Goal: Information Seeking & Learning: Learn about a topic

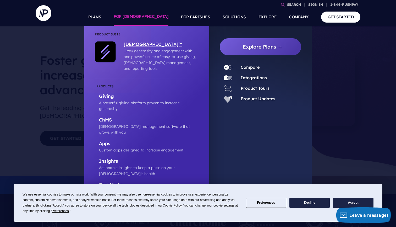
click at [143, 49] on p "Grow generosity and engagement with one powerful suite of easy-to-use giving, […" at bounding box center [160, 60] width 73 height 24
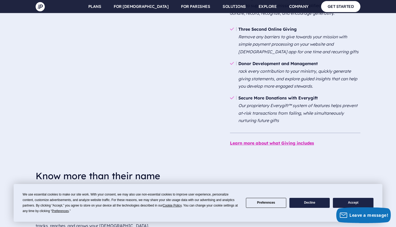
scroll to position [506, 0]
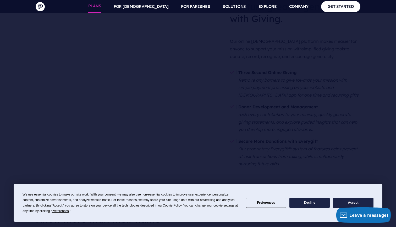
click at [101, 5] on link "PLANS" at bounding box center [94, 6] width 13 height 13
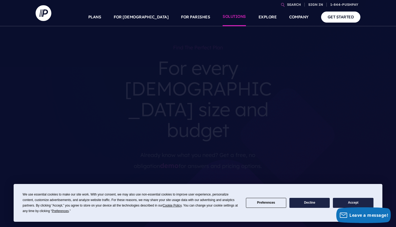
click at [240, 17] on link "SOLUTIONS" at bounding box center [234, 17] width 23 height 18
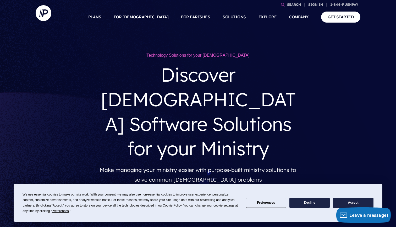
click at [344, 204] on button "Accept" at bounding box center [353, 202] width 40 height 10
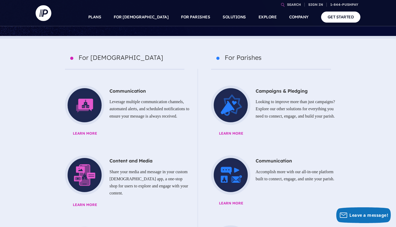
scroll to position [218, 0]
click at [98, 201] on span "Learn More" at bounding box center [138, 204] width 130 height 7
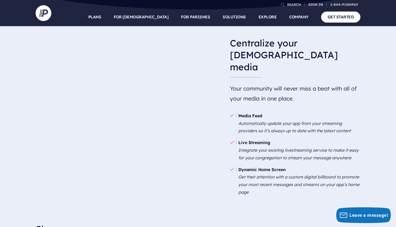
scroll to position [307, 0]
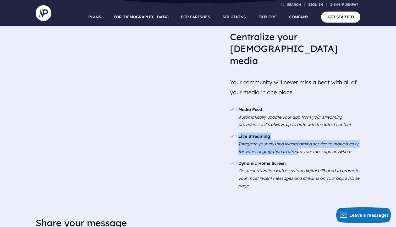
drag, startPoint x: 297, startPoint y: 109, endPoint x: 238, endPoint y: 95, distance: 60.2
click at [239, 130] on li "Live Streaming Integrate your existing livestreaming service to make it easy fo…" at bounding box center [295, 143] width 130 height 27
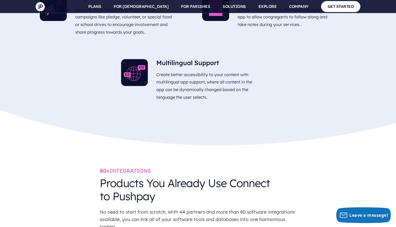
scroll to position [1176, 0]
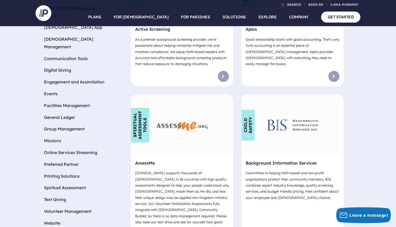
scroll to position [250, 0]
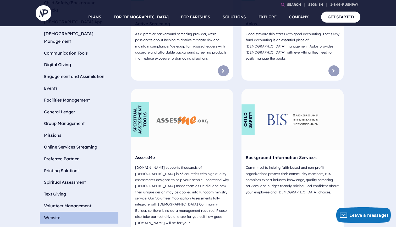
click at [52, 211] on li "Website" at bounding box center [79, 217] width 79 height 12
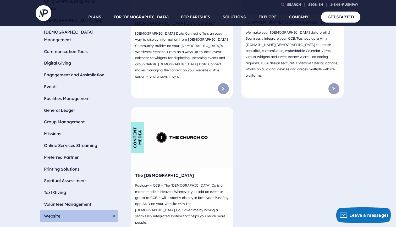
scroll to position [254, 0]
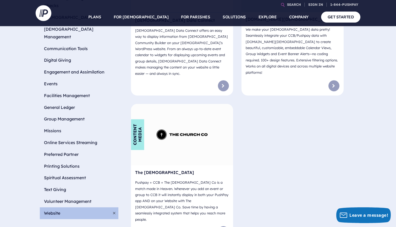
click at [115, 207] on span at bounding box center [114, 213] width 8 height 12
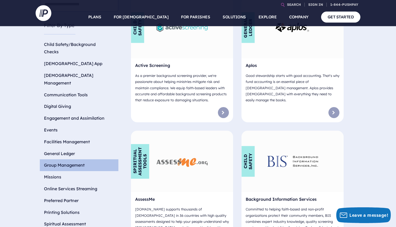
scroll to position [208, 1]
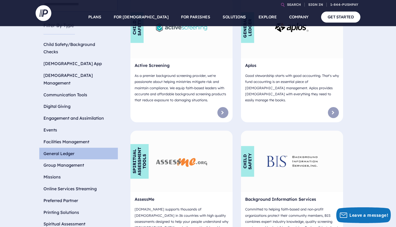
click at [89, 147] on li "General Ledger" at bounding box center [78, 153] width 79 height 12
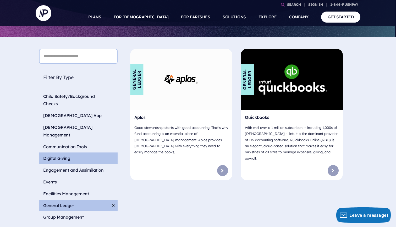
scroll to position [154, 1]
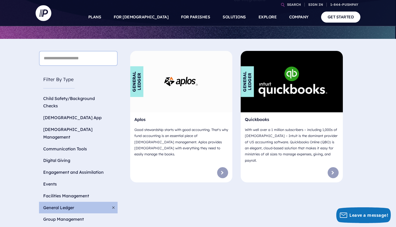
click at [113, 201] on span at bounding box center [113, 207] width 8 height 12
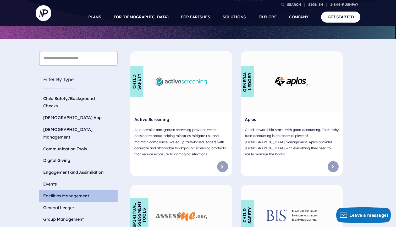
click at [80, 190] on li "Facilities Management" at bounding box center [78, 196] width 79 height 12
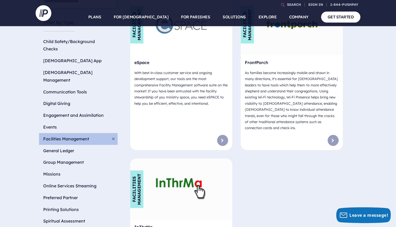
scroll to position [216, 1]
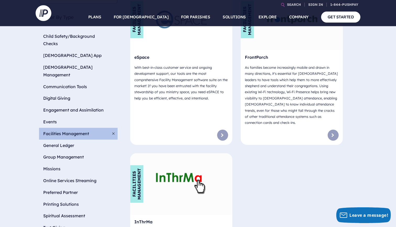
click at [112, 128] on span at bounding box center [113, 134] width 8 height 12
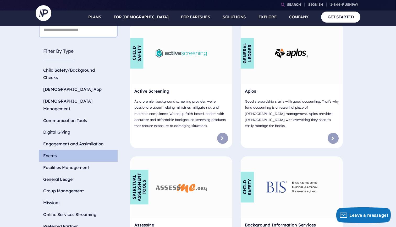
scroll to position [183, 2]
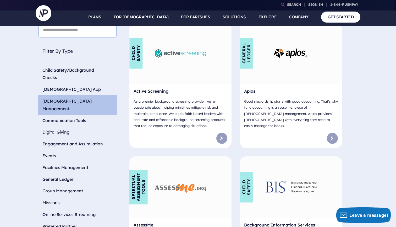
click at [87, 95] on li "Church Management" at bounding box center [77, 104] width 79 height 19
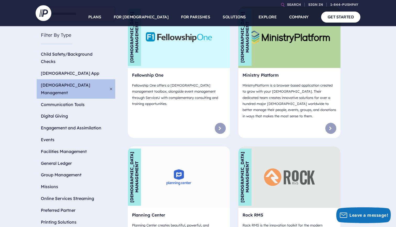
scroll to position [197, 3]
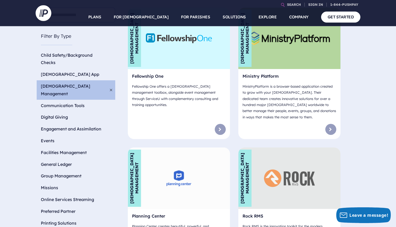
click at [114, 80] on span at bounding box center [111, 89] width 8 height 19
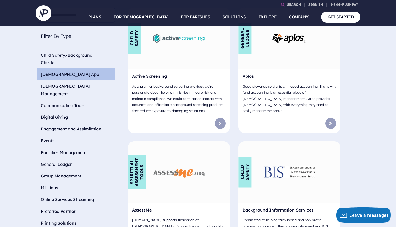
click at [101, 68] on li "[DEMOGRAPHIC_DATA] App" at bounding box center [76, 74] width 79 height 12
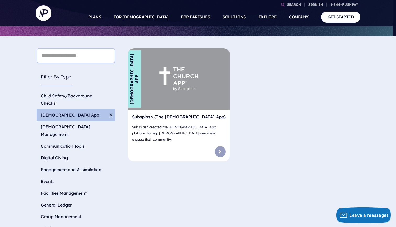
scroll to position [153, 3]
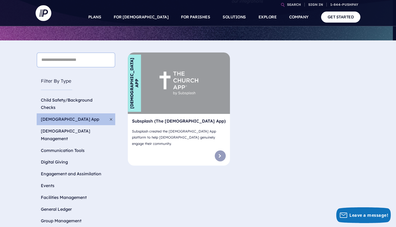
click at [110, 113] on span at bounding box center [111, 119] width 8 height 12
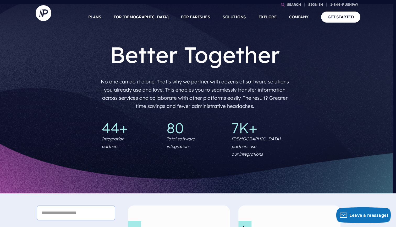
scroll to position [0, 3]
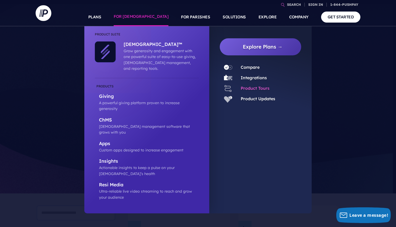
click at [266, 89] on link "Product Tours" at bounding box center [255, 87] width 29 height 5
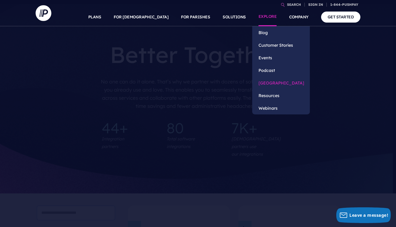
click at [274, 84] on link "[GEOGRAPHIC_DATA]" at bounding box center [281, 82] width 58 height 13
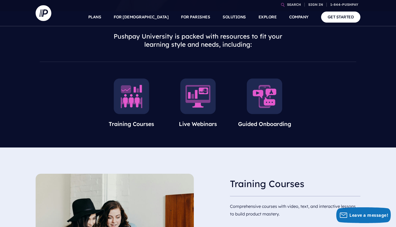
scroll to position [170, 0]
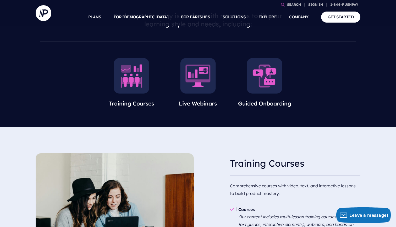
click at [135, 81] on img at bounding box center [132, 76] width 36 height 36
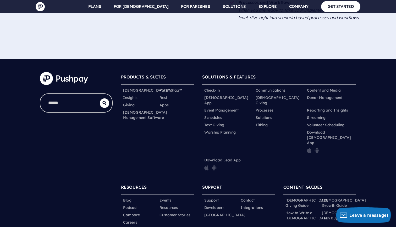
scroll to position [763, 0]
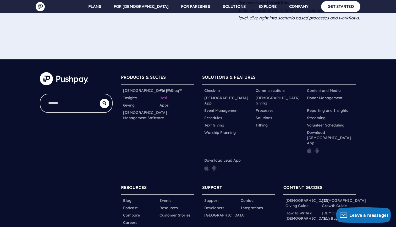
click at [166, 95] on link "Resi" at bounding box center [163, 97] width 8 height 5
click at [319, 115] on link "Streaming" at bounding box center [316, 117] width 19 height 5
click at [320, 88] on link "Content and Media" at bounding box center [324, 90] width 34 height 5
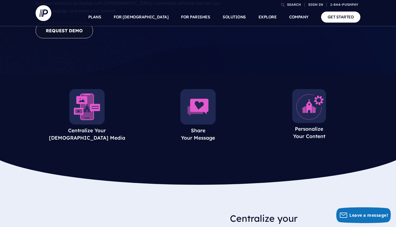
scroll to position [129, 0]
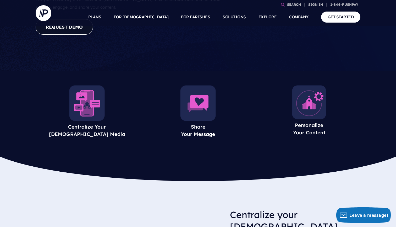
click at [87, 90] on img at bounding box center [87, 103] width 36 height 36
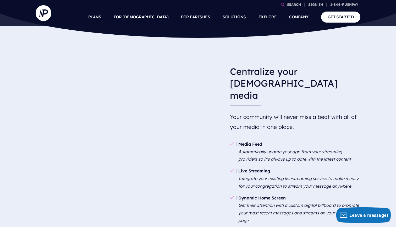
scroll to position [278, 0]
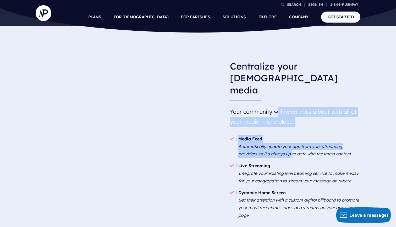
drag, startPoint x: 276, startPoint y: 67, endPoint x: 291, endPoint y: 111, distance: 46.4
click at [291, 111] on div "Centralize your [DEMOGRAPHIC_DATA] media Your community will never miss a beat …" at bounding box center [295, 140] width 130 height 169
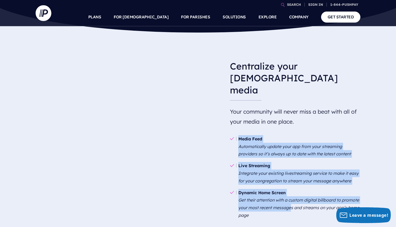
drag, startPoint x: 291, startPoint y: 167, endPoint x: 300, endPoint y: 82, distance: 85.1
click at [300, 82] on div "Centralize your [DEMOGRAPHIC_DATA] media Your community will never miss a beat …" at bounding box center [295, 140] width 130 height 169
click at [300, 104] on h5 "Your community will never miss a beat with all of your media in one place." at bounding box center [295, 116] width 130 height 24
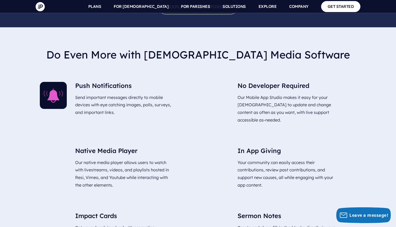
scroll to position [952, 0]
